Goal: Download file/media

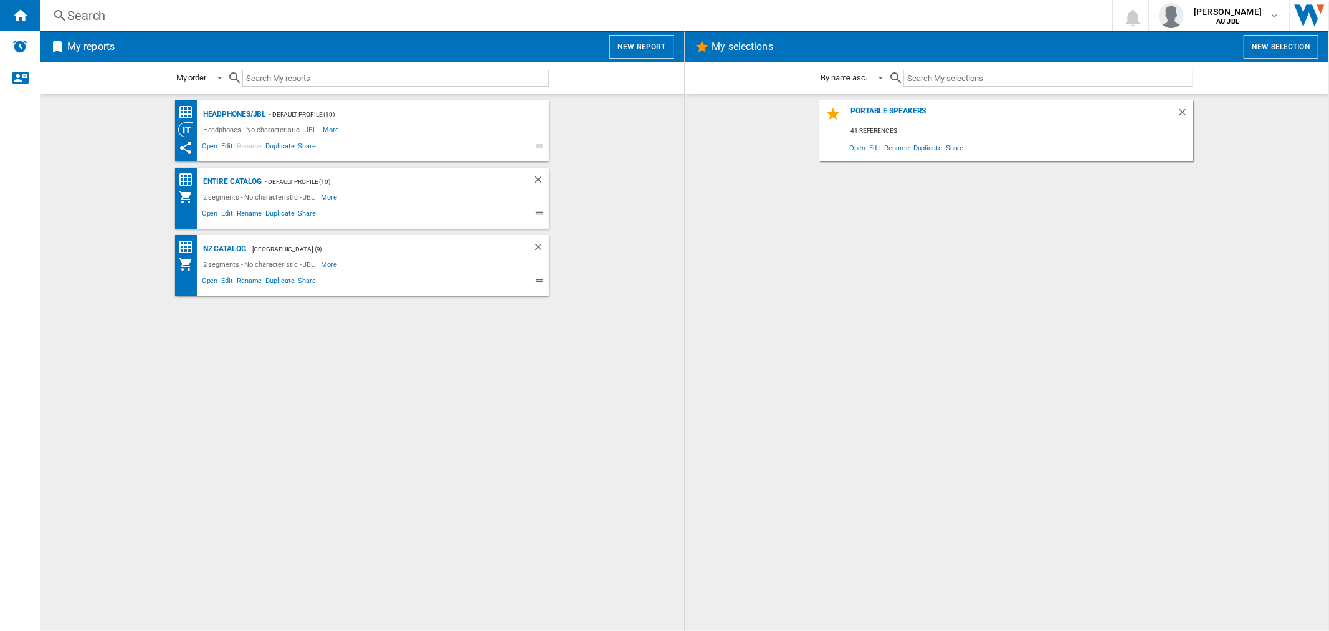
drag, startPoint x: 646, startPoint y: 150, endPoint x: 634, endPoint y: 153, distance: 12.4
click at [646, 150] on wk-bookmarked-report "Headphones/JBL - Default profile (10) Headphones - No characteristic - JBL More…" at bounding box center [362, 130] width 620 height 61
click at [234, 246] on div "NZ Catalog" at bounding box center [223, 249] width 46 height 16
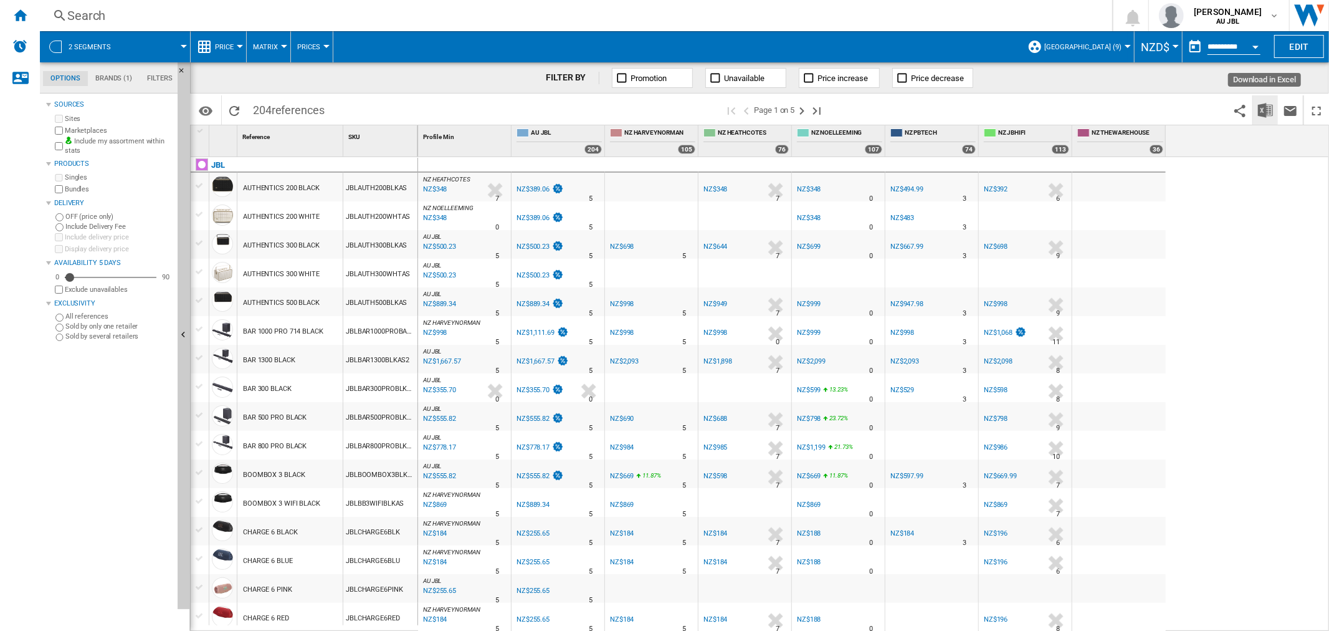
click at [1265, 105] on img "Download in Excel" at bounding box center [1265, 110] width 15 height 15
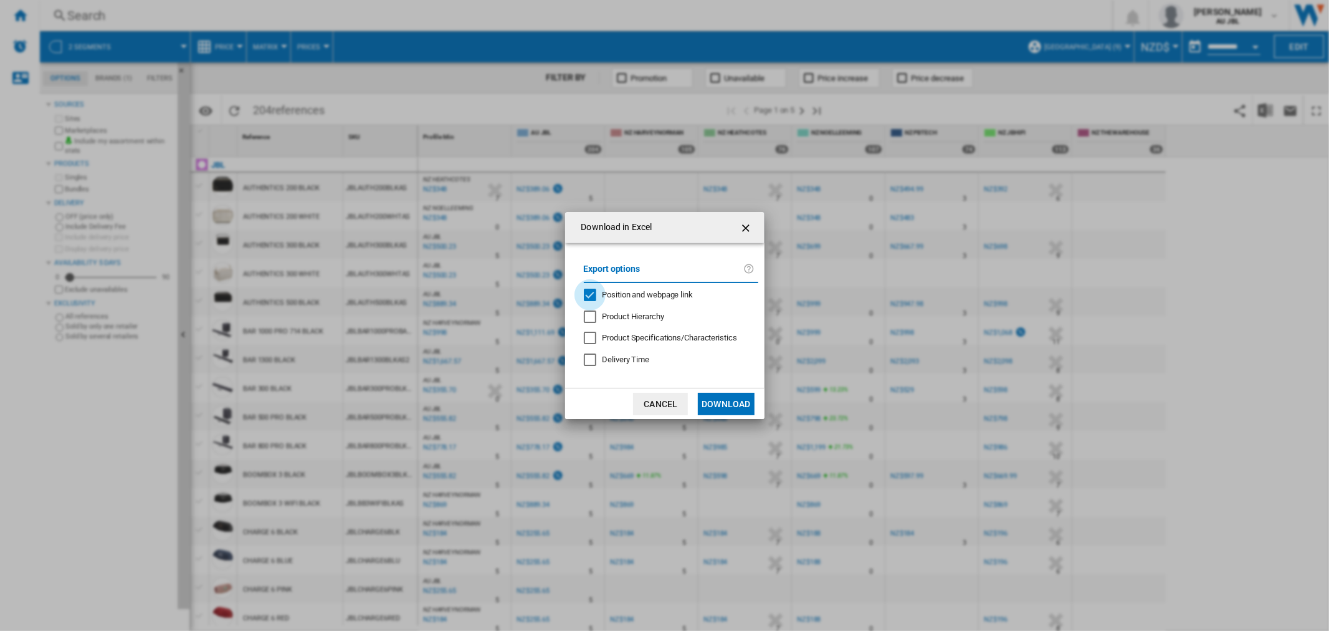
click at [584, 289] on div "Position and webpage link" at bounding box center [590, 295] width 12 height 12
click at [717, 404] on button "Download" at bounding box center [726, 404] width 56 height 22
